Goal: Find specific page/section: Find specific page/section

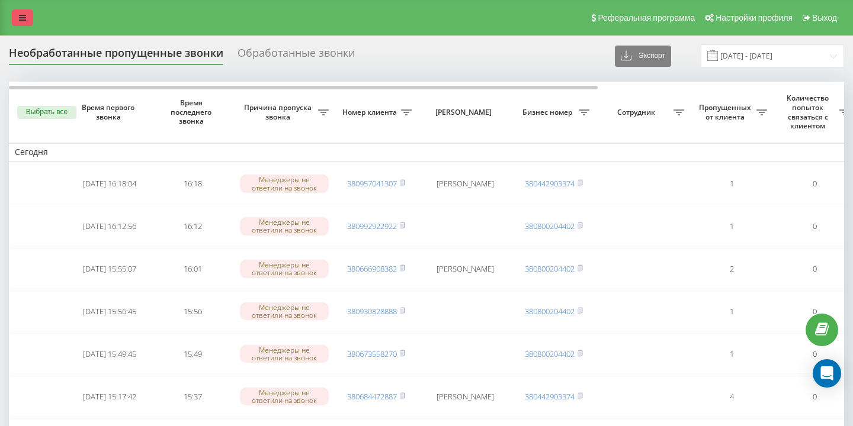
click at [26, 15] on link at bounding box center [22, 17] width 21 height 17
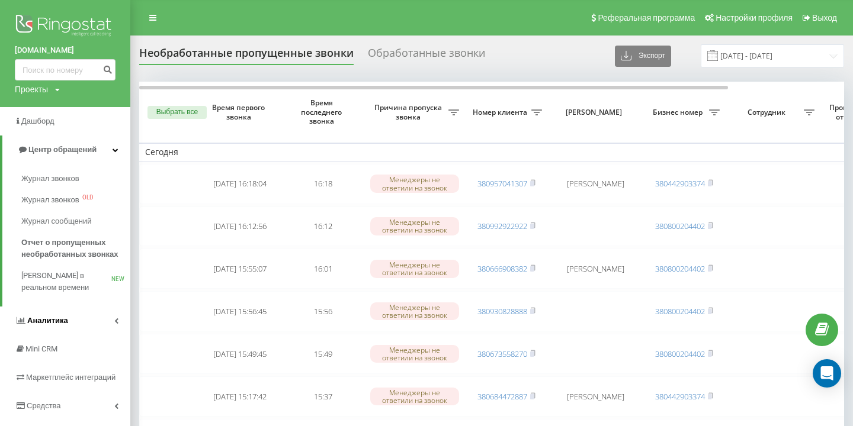
click at [66, 320] on link "Аналитика" at bounding box center [65, 321] width 130 height 28
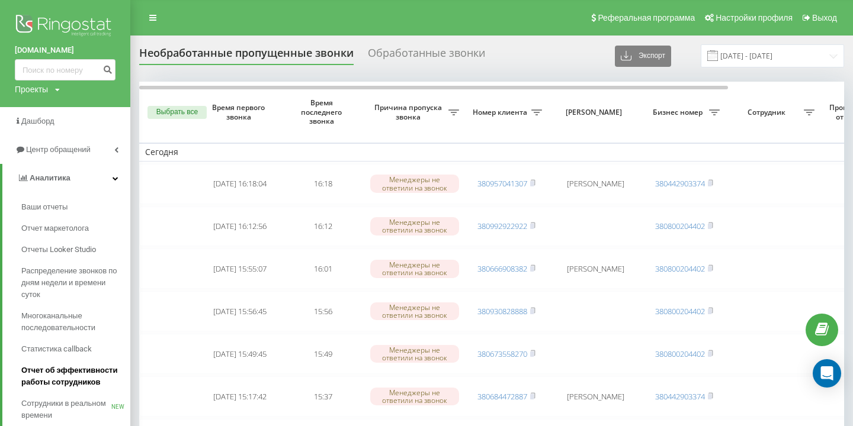
click at [80, 375] on span "Отчет об эффективности работы сотрудников" at bounding box center [72, 377] width 103 height 24
